Goal: Task Accomplishment & Management: Manage account settings

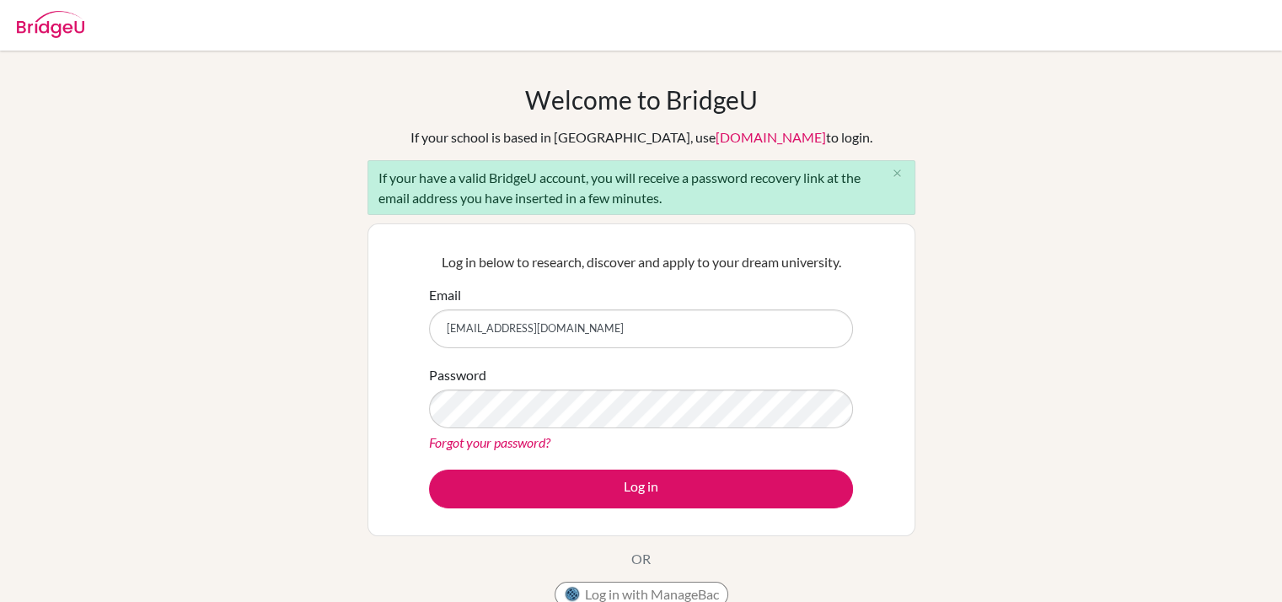
click at [429, 469] on button "Log in" at bounding box center [641, 488] width 424 height 39
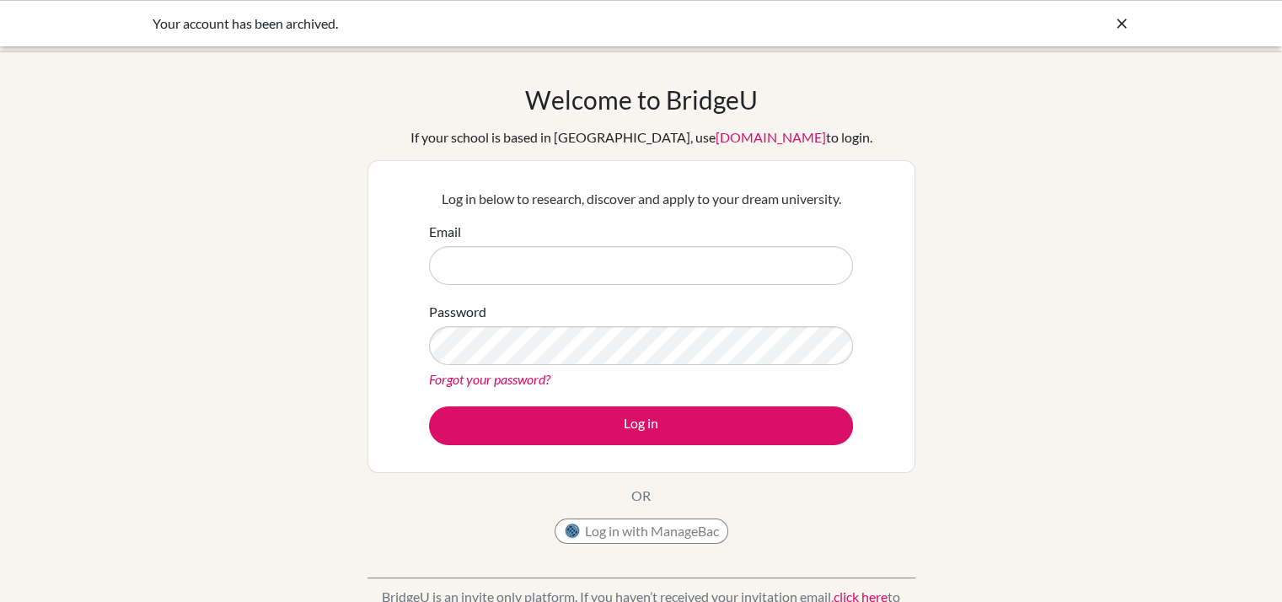
type input "[EMAIL_ADDRESS][DOMAIN_NAME]"
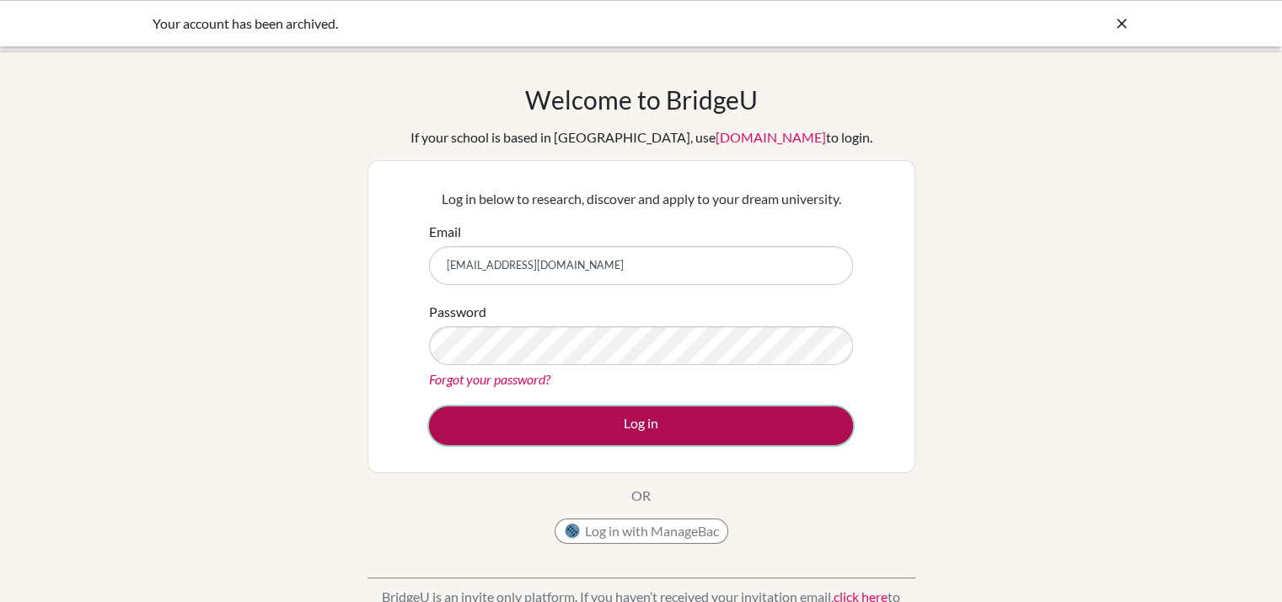
click at [777, 425] on button "Log in" at bounding box center [641, 425] width 424 height 39
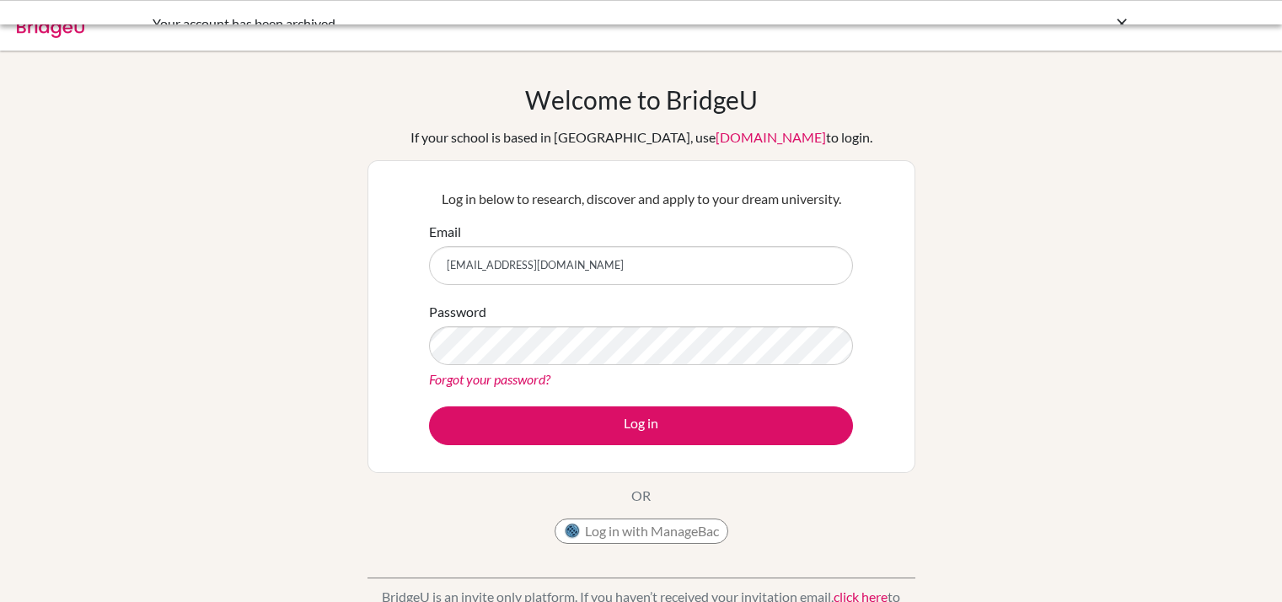
click at [667, 534] on button "Log in with ManageBac" at bounding box center [641, 530] width 174 height 25
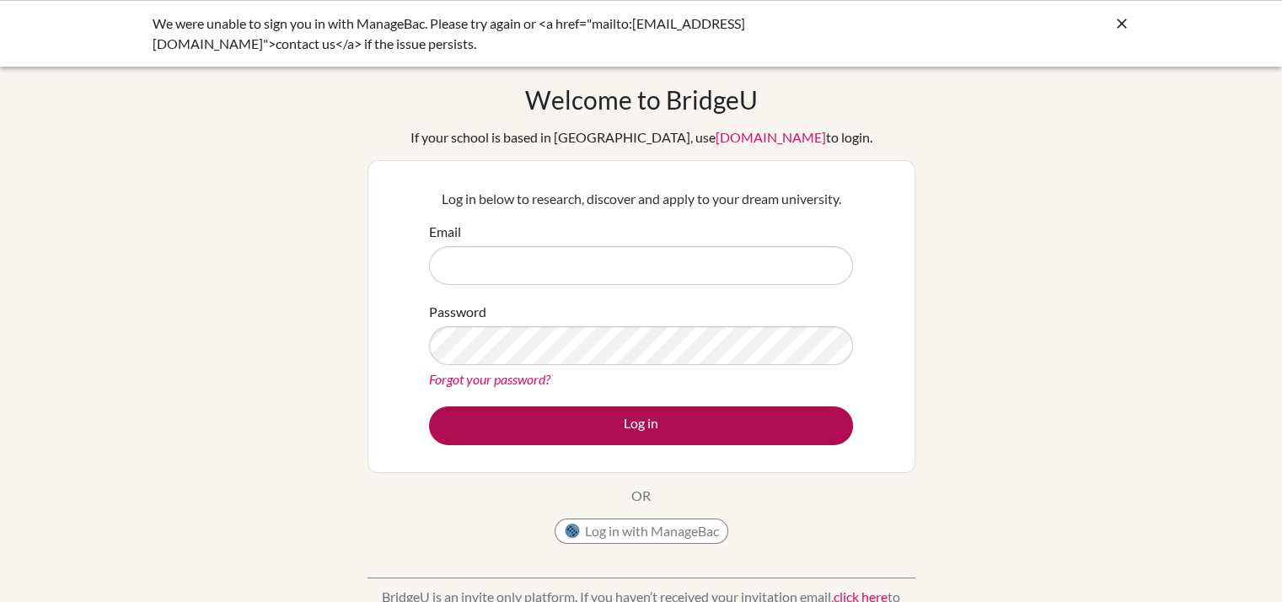
type input "[EMAIL_ADDRESS][DOMAIN_NAME]"
click at [585, 437] on button "Log in" at bounding box center [641, 425] width 424 height 39
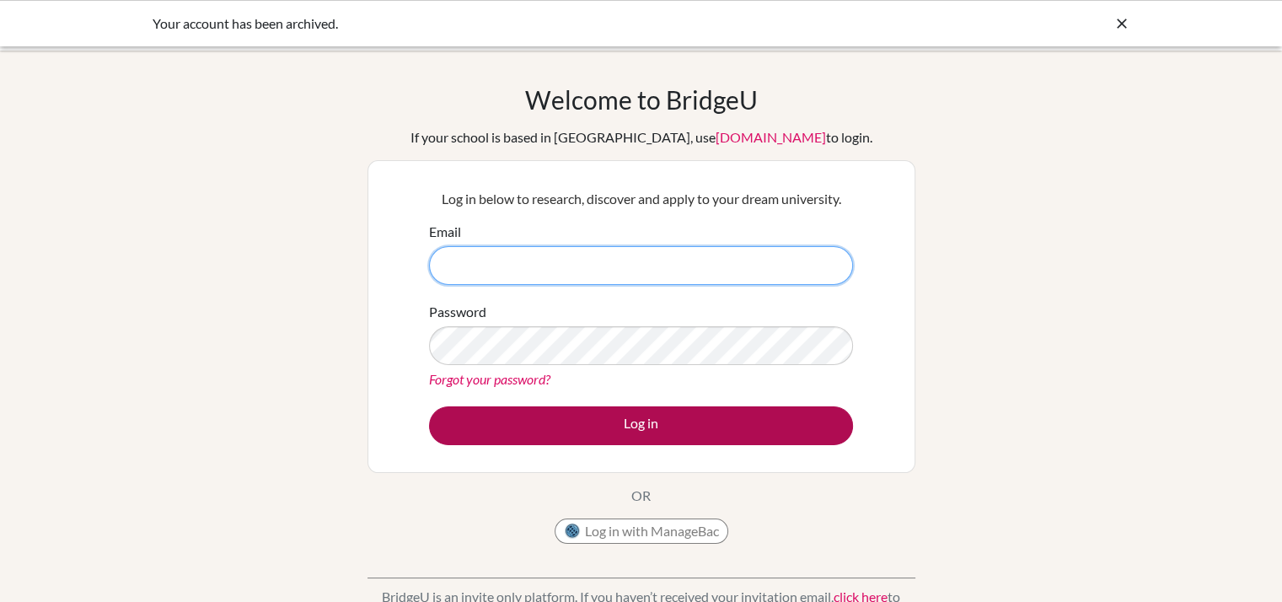
type input "[EMAIL_ADDRESS][DOMAIN_NAME]"
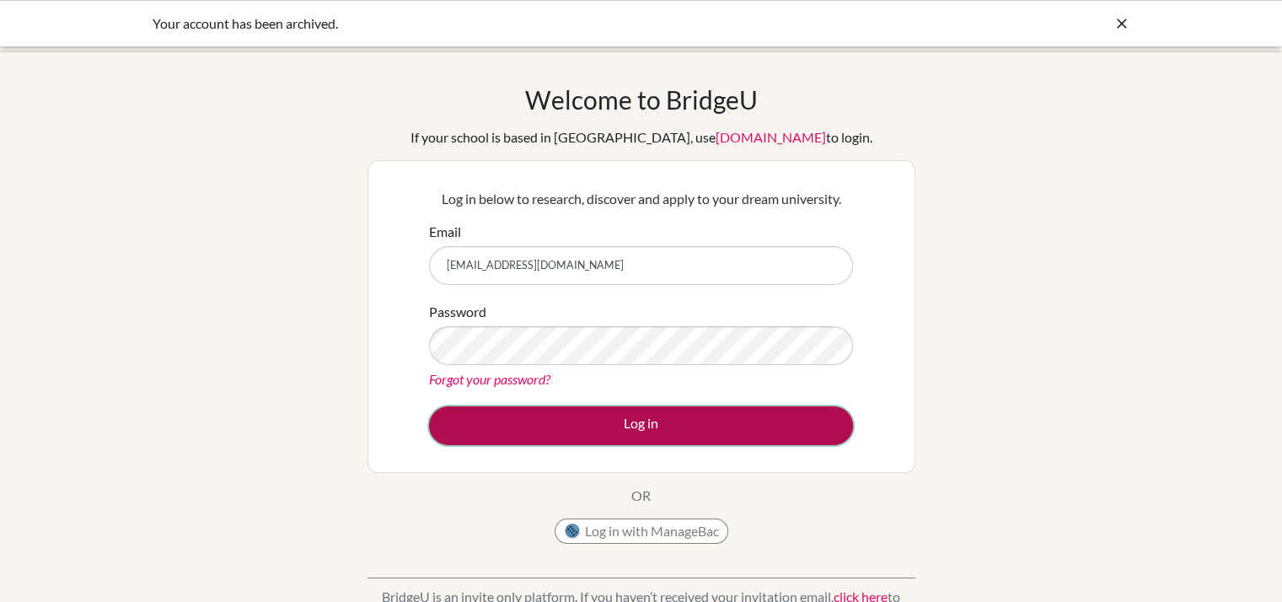
click at [640, 434] on button "Log in" at bounding box center [641, 425] width 424 height 39
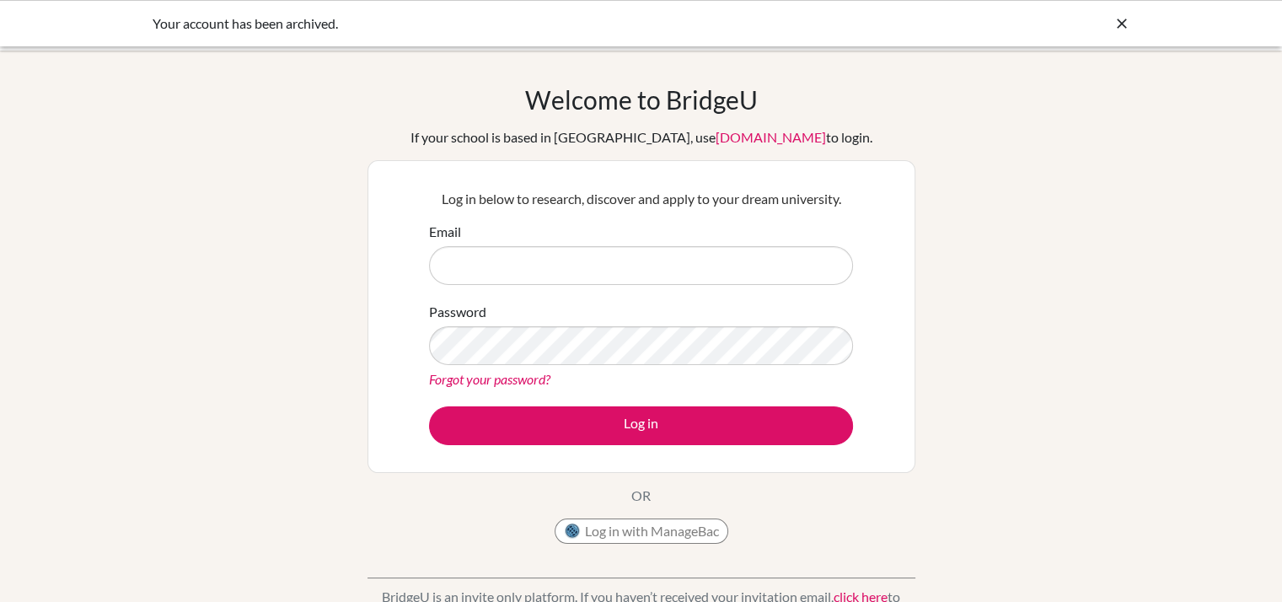
type input "[EMAIL_ADDRESS][DOMAIN_NAME]"
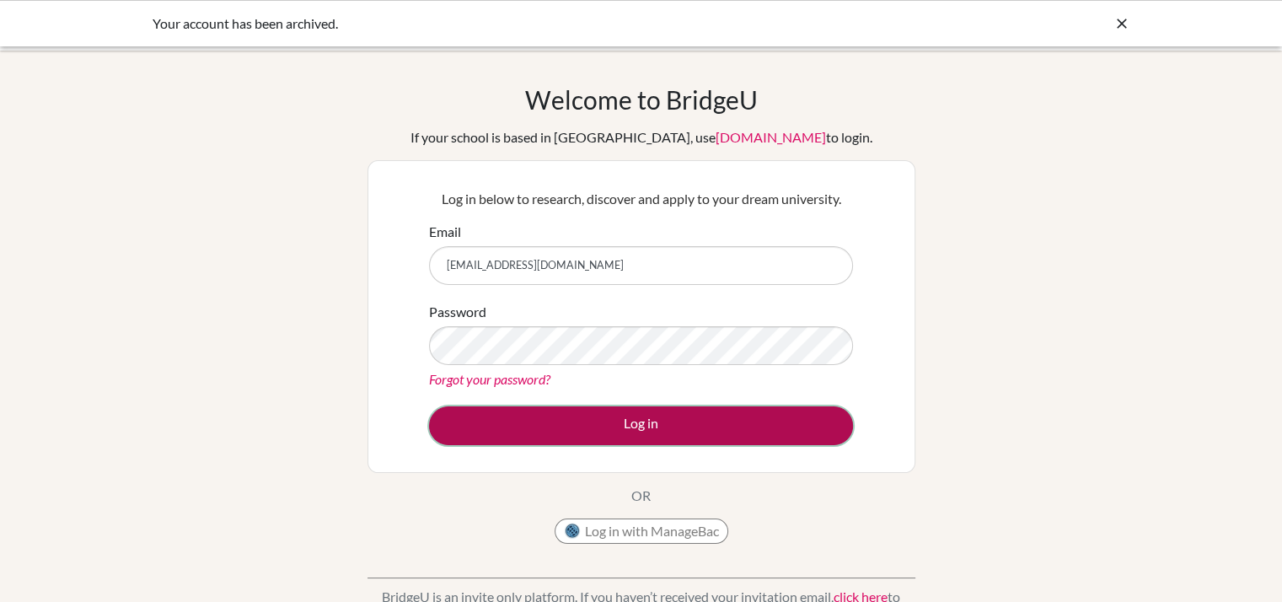
click at [579, 422] on button "Log in" at bounding box center [641, 425] width 424 height 39
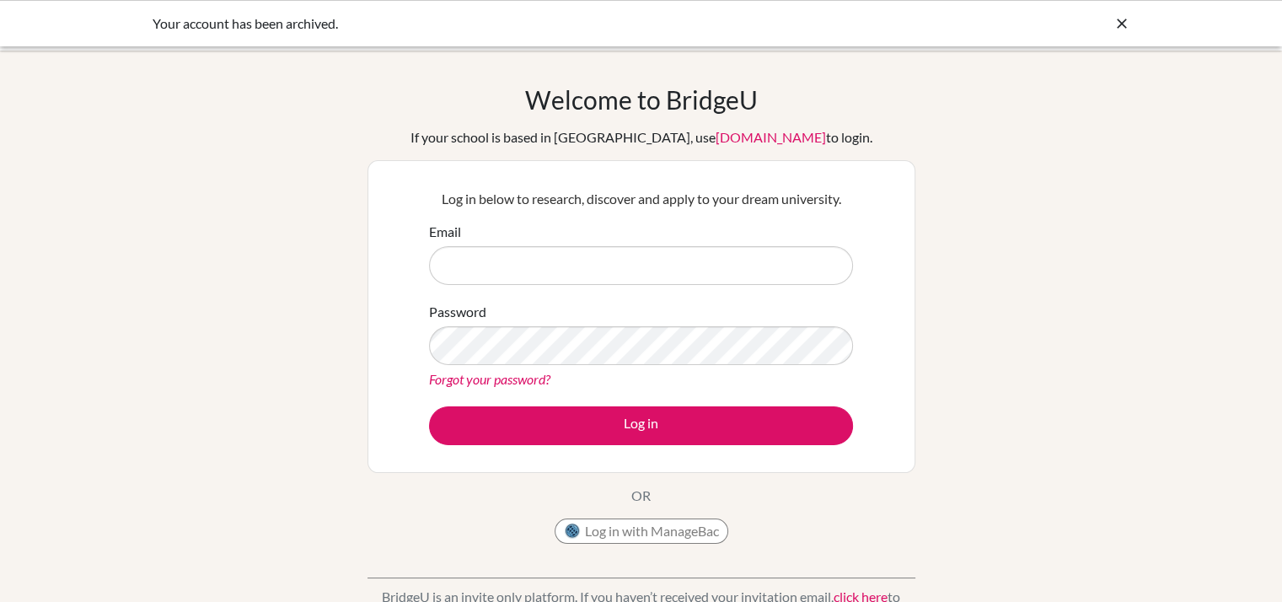
type input "[EMAIL_ADDRESS][DOMAIN_NAME]"
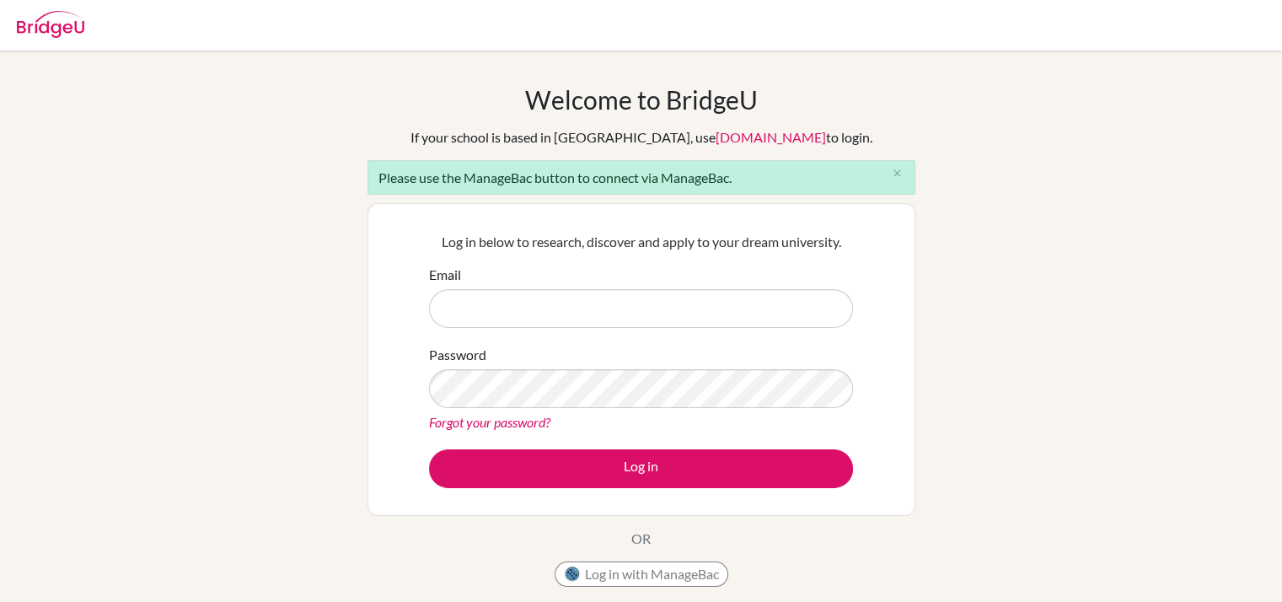
click at [623, 308] on input "Email" at bounding box center [641, 308] width 424 height 39
type input "[EMAIL_ADDRESS][DOMAIN_NAME]"
click at [512, 420] on link "Forgot your password?" at bounding box center [489, 422] width 121 height 16
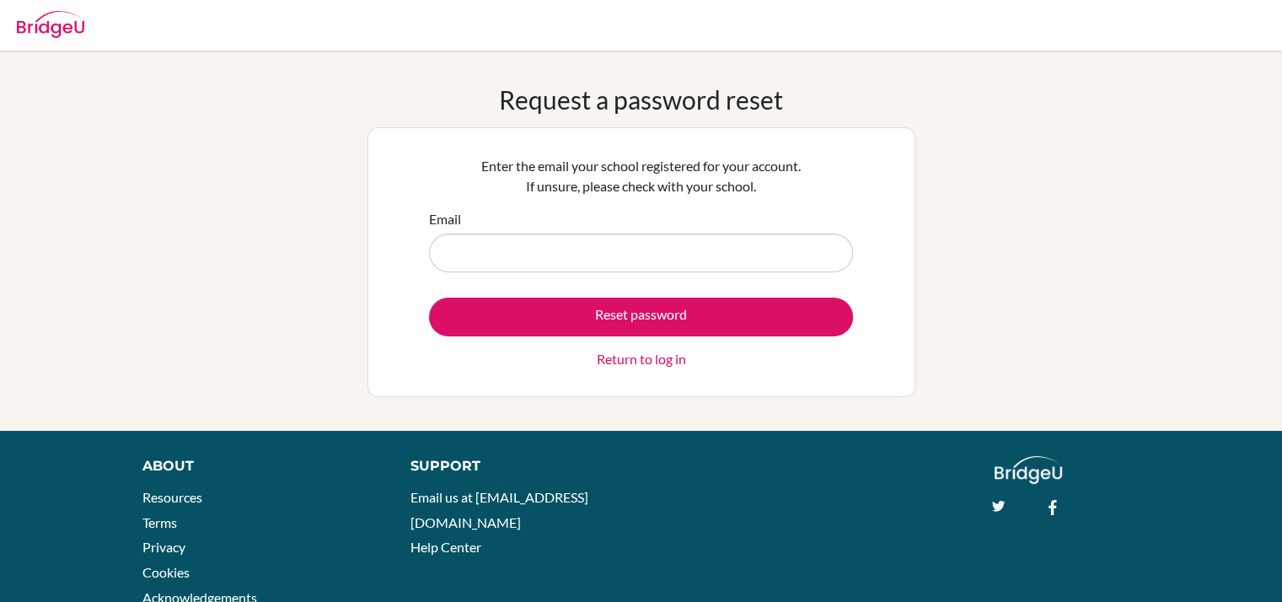
click at [498, 244] on input "Email" at bounding box center [641, 252] width 424 height 39
type input "[EMAIL_ADDRESS][DOMAIN_NAME]"
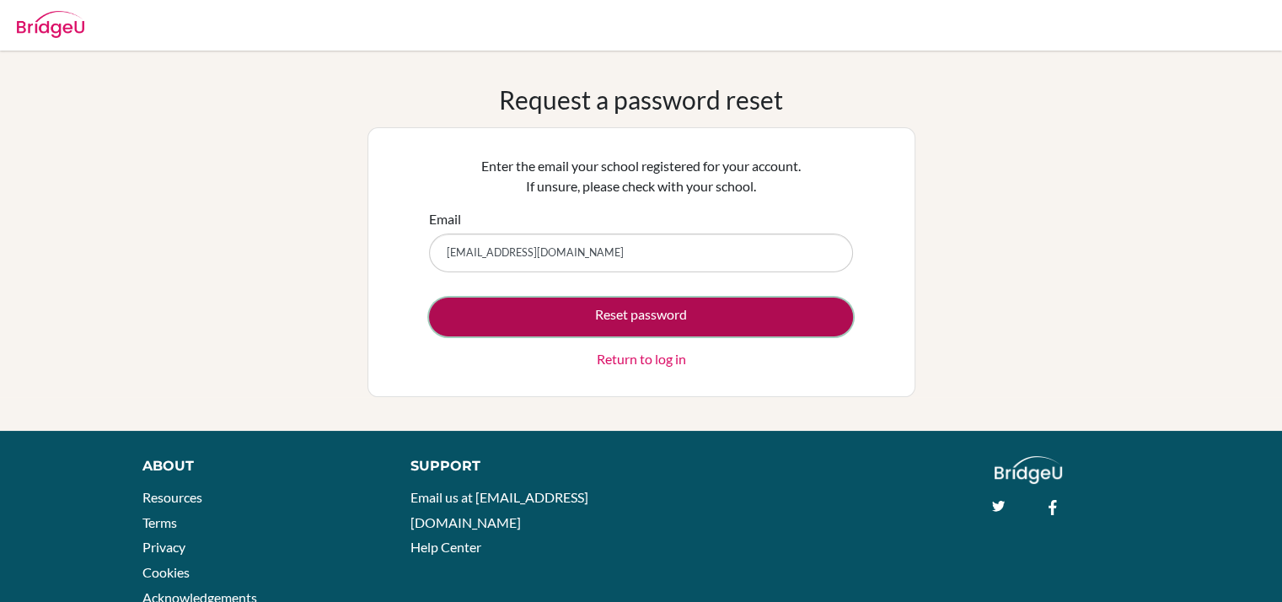
click at [546, 320] on button "Reset password" at bounding box center [641, 316] width 424 height 39
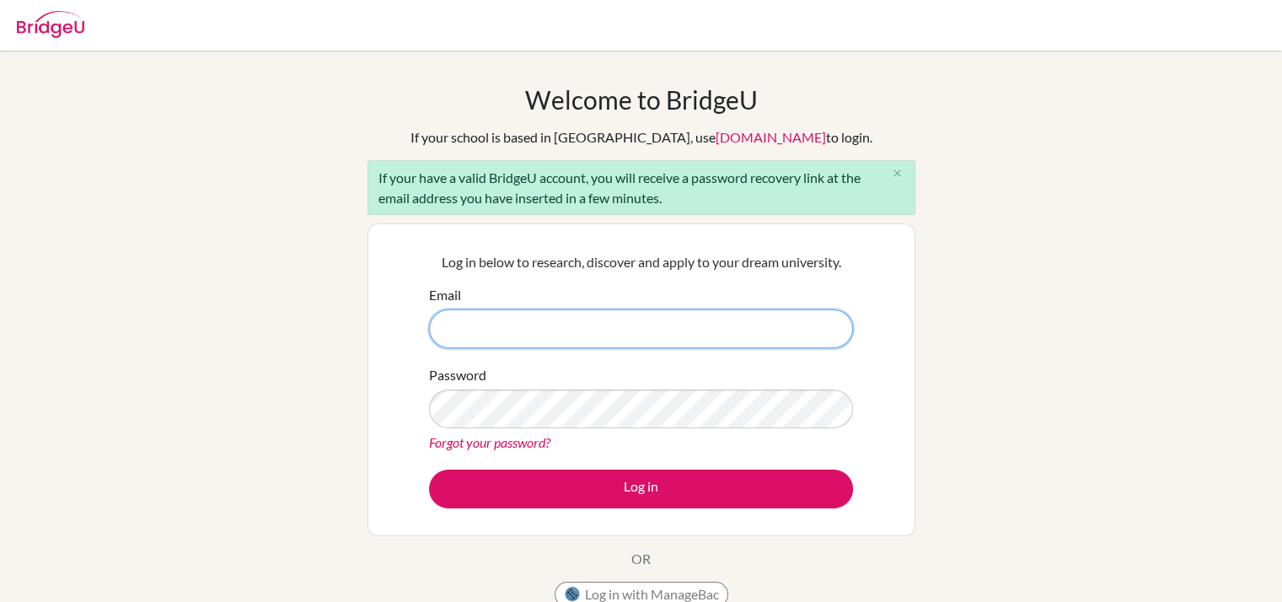
click at [566, 318] on input "Email" at bounding box center [641, 328] width 424 height 39
type input "[EMAIL_ADDRESS][DOMAIN_NAME]"
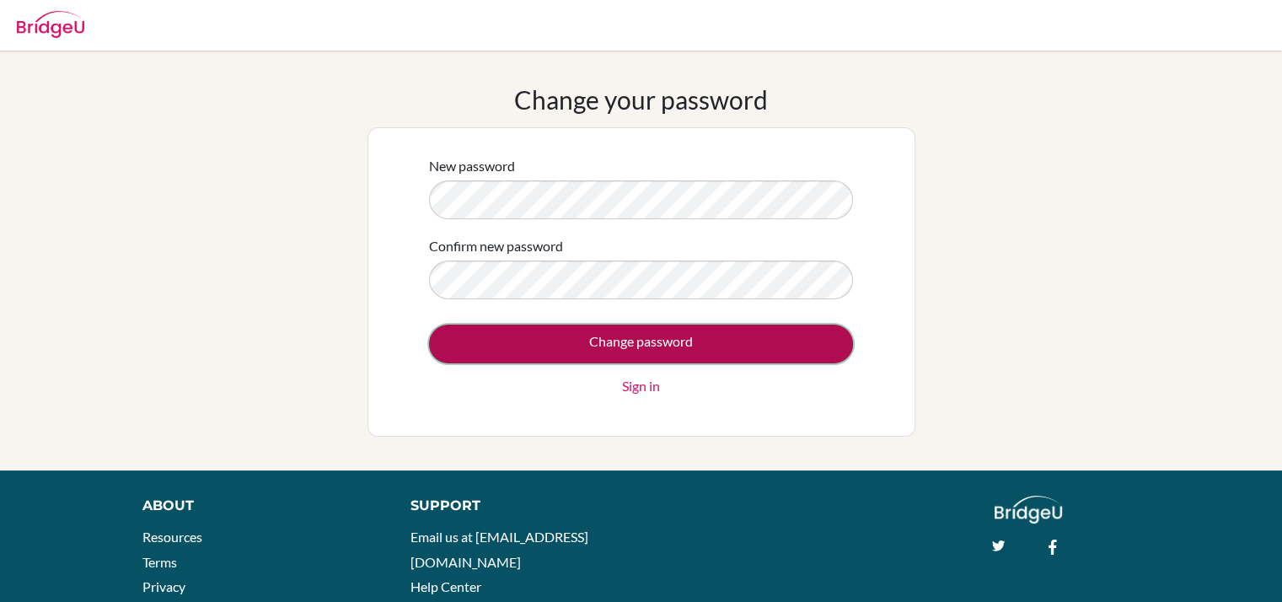
click at [694, 352] on input "Change password" at bounding box center [641, 343] width 424 height 39
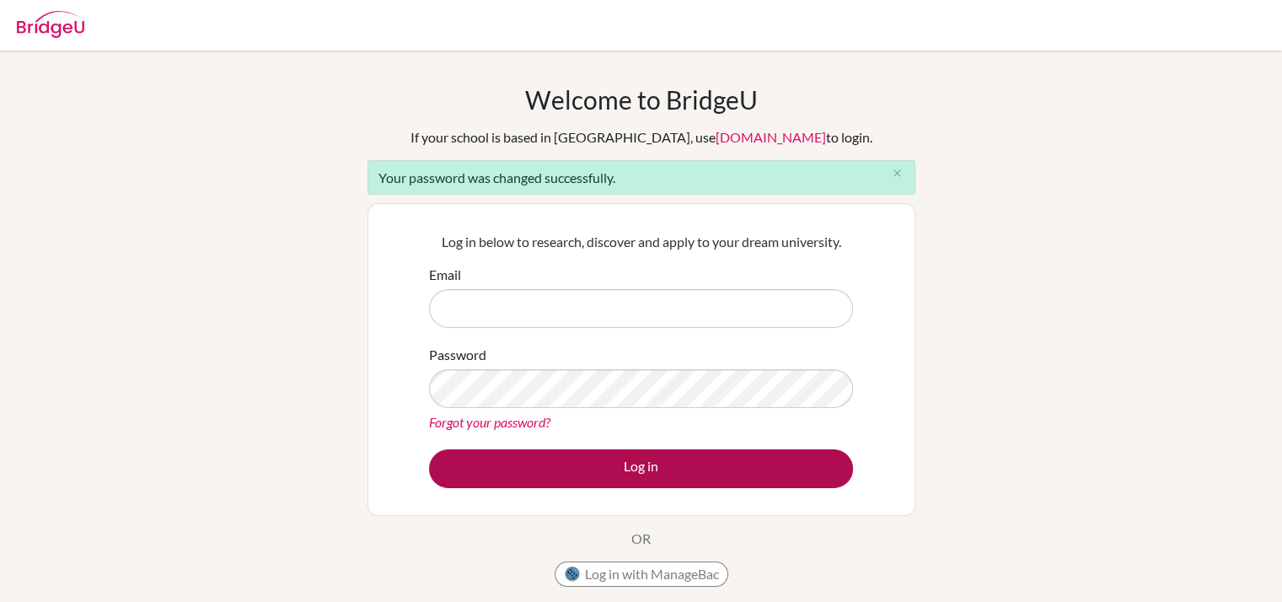
type input "[EMAIL_ADDRESS][DOMAIN_NAME]"
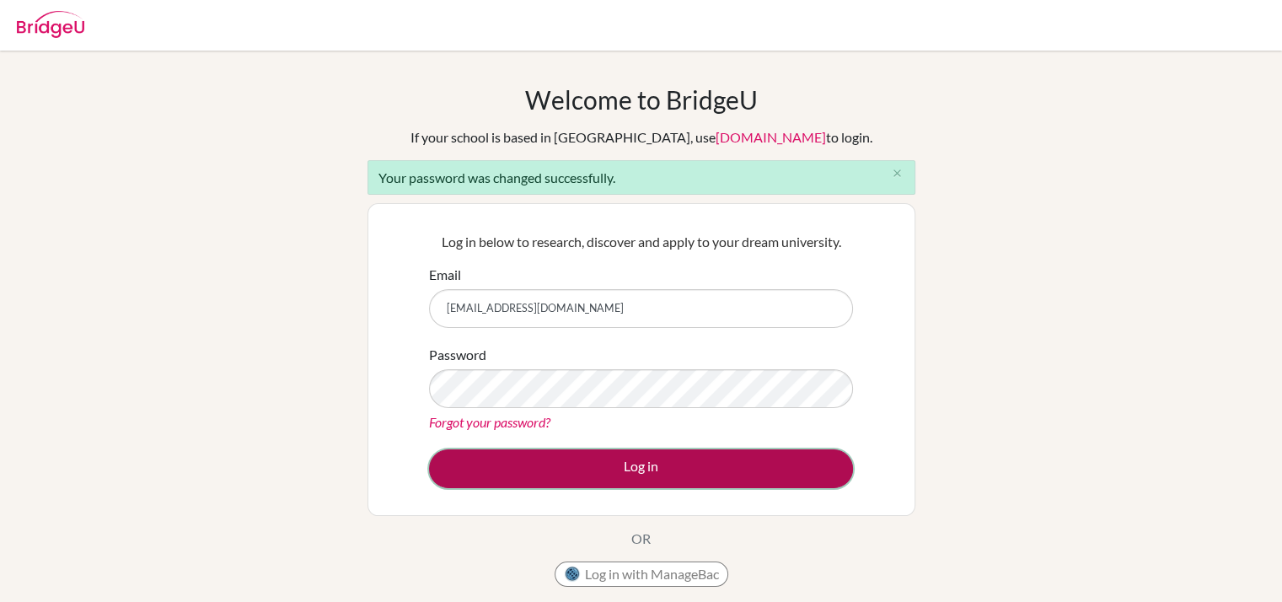
click at [638, 477] on button "Log in" at bounding box center [641, 468] width 424 height 39
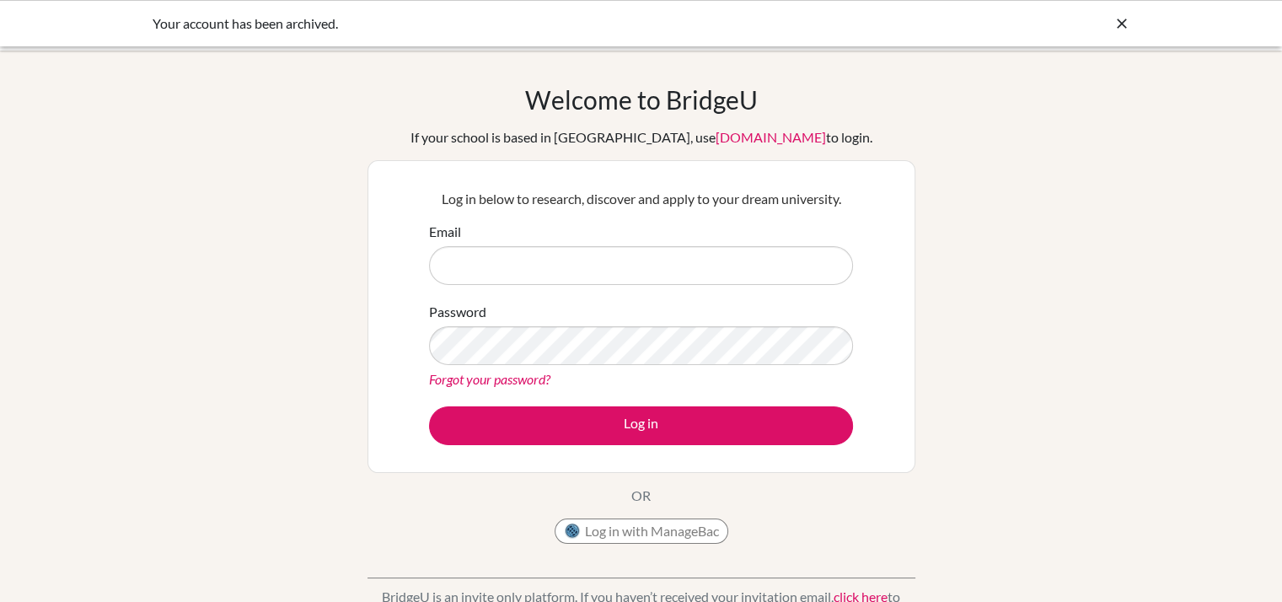
type input "[EMAIL_ADDRESS][DOMAIN_NAME]"
click at [1007, 357] on div "Welcome to [GEOGRAPHIC_DATA] If your school is based in [GEOGRAPHIC_DATA], use …" at bounding box center [641, 359] width 1282 height 551
click at [1007, 357] on div "Welcome to BridgeU If your school is based in China, use app.bridge-u.com.cn to…" at bounding box center [641, 359] width 1282 height 551
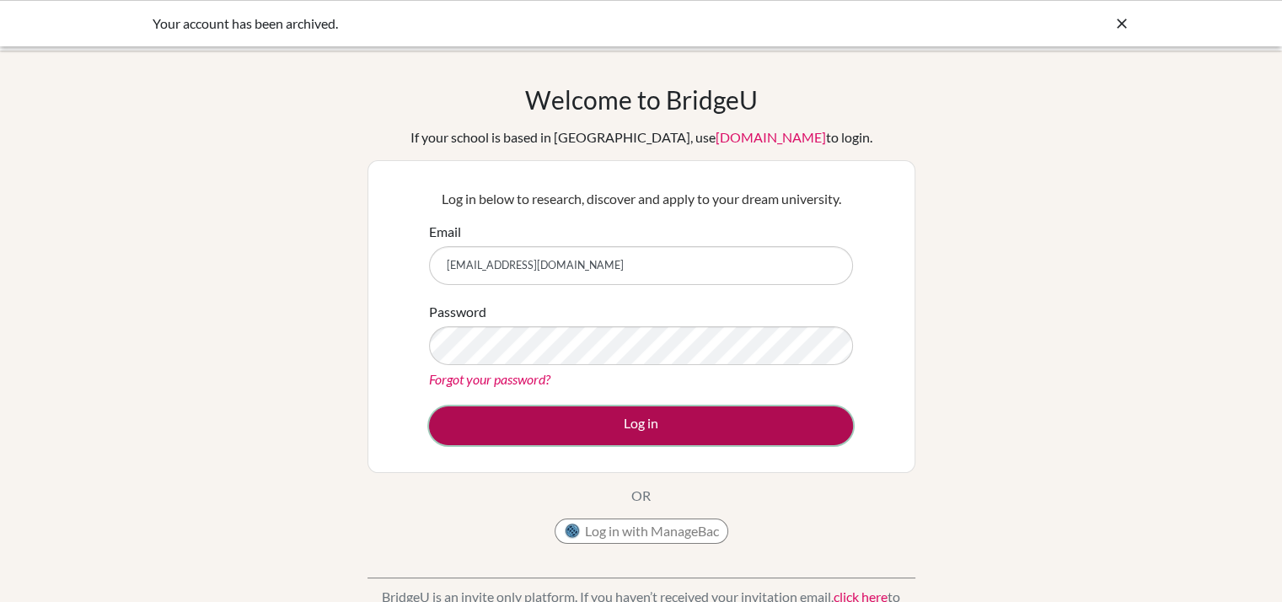
click at [653, 422] on button "Log in" at bounding box center [641, 425] width 424 height 39
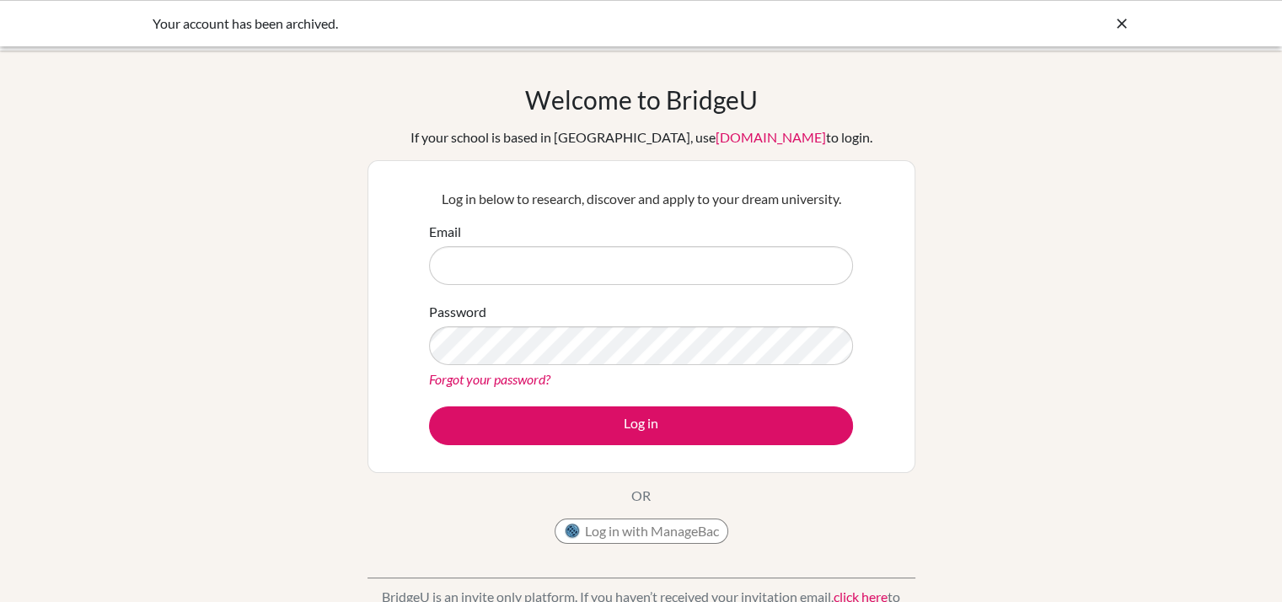
type input "[EMAIL_ADDRESS][DOMAIN_NAME]"
click at [1116, 26] on icon at bounding box center [1121, 23] width 17 height 17
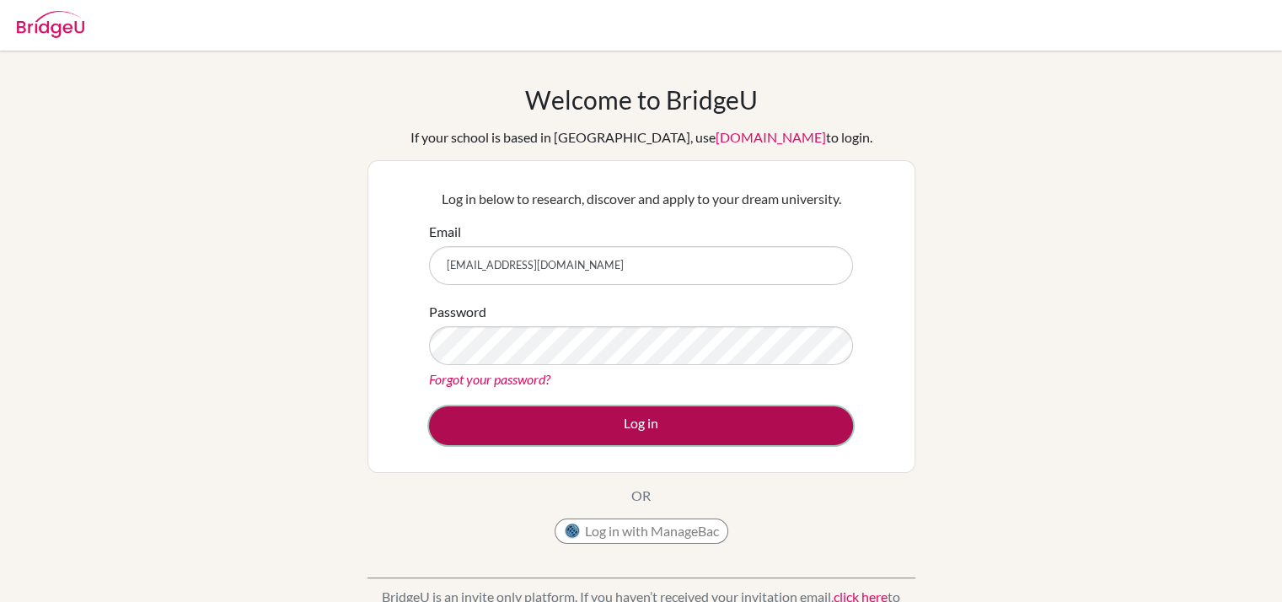
click at [661, 435] on button "Log in" at bounding box center [641, 425] width 424 height 39
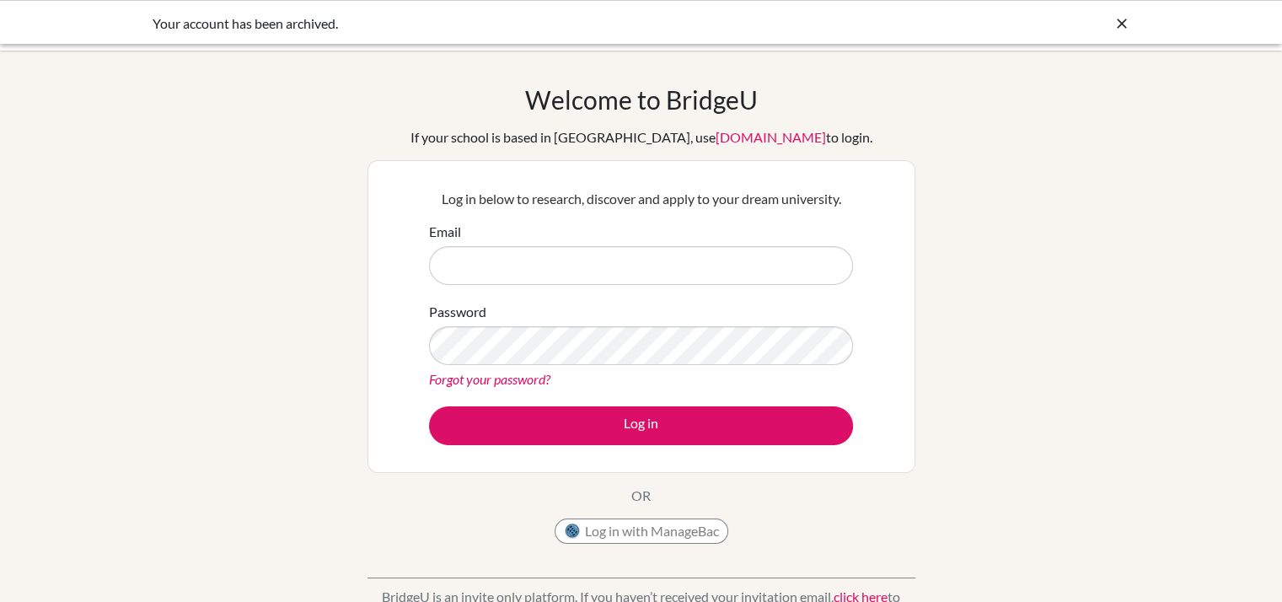
type input "[EMAIL_ADDRESS][DOMAIN_NAME]"
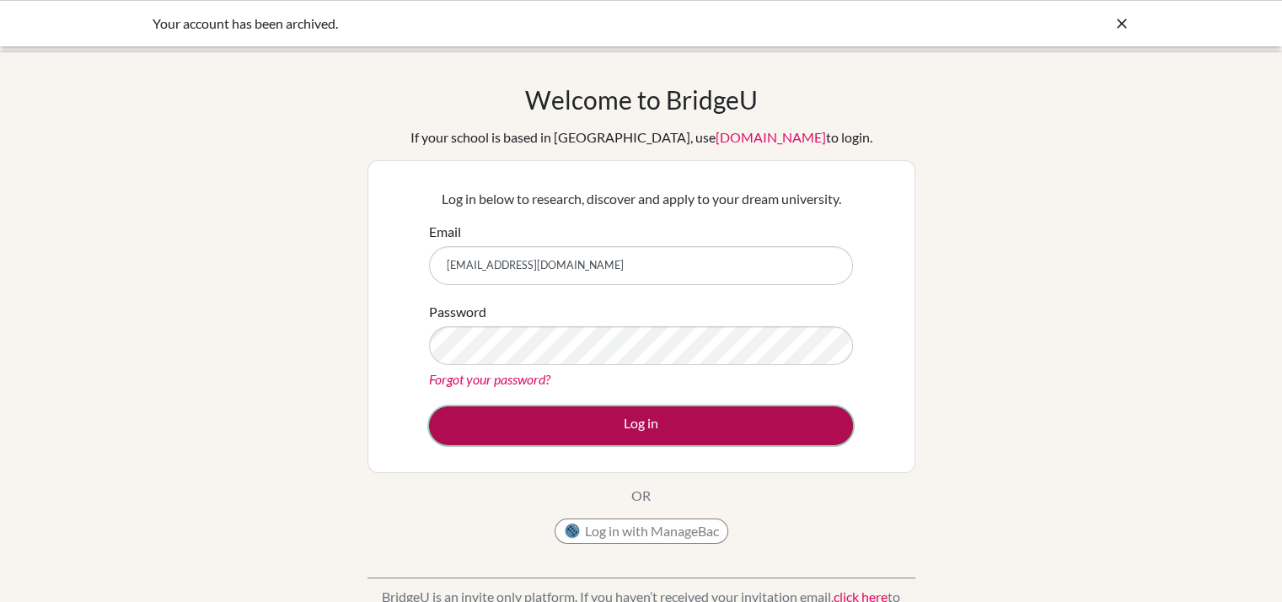
click at [576, 419] on button "Log in" at bounding box center [641, 425] width 424 height 39
